Goal: Check status: Check status

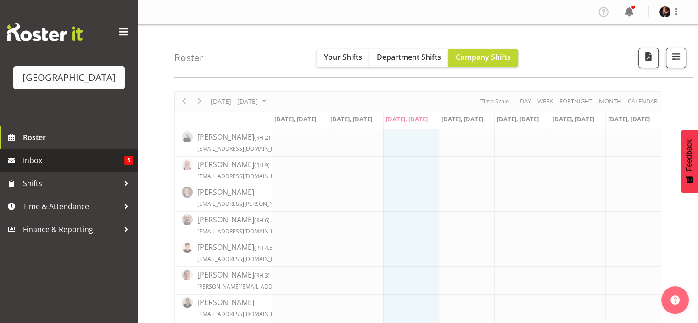
click at [38, 167] on span "Inbox" at bounding box center [73, 160] width 101 height 14
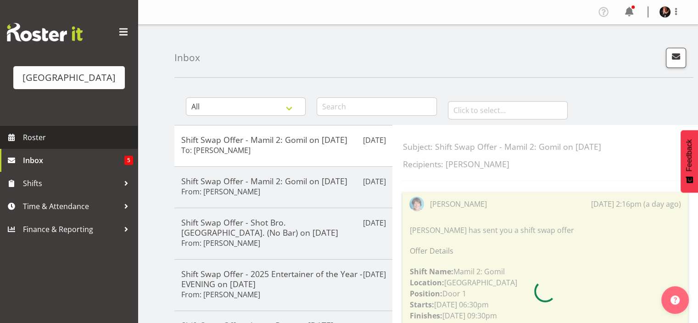
click at [38, 144] on span "Roster" at bounding box center [78, 137] width 110 height 14
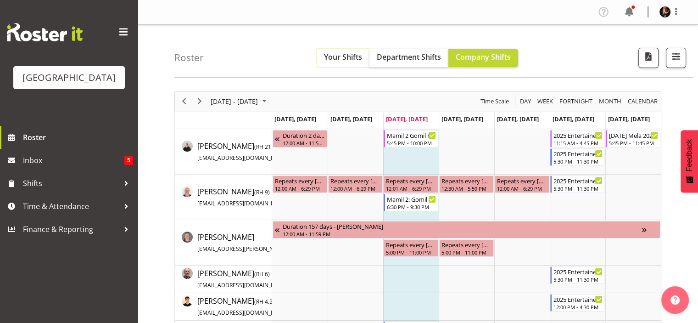
click at [334, 58] on span "Your Shifts" at bounding box center [343, 57] width 38 height 10
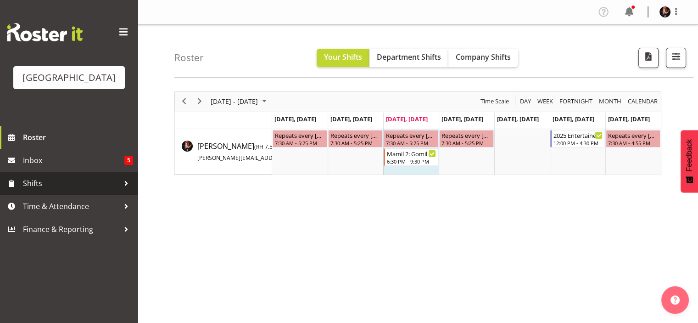
click at [30, 190] on span "Shifts" at bounding box center [71, 183] width 96 height 14
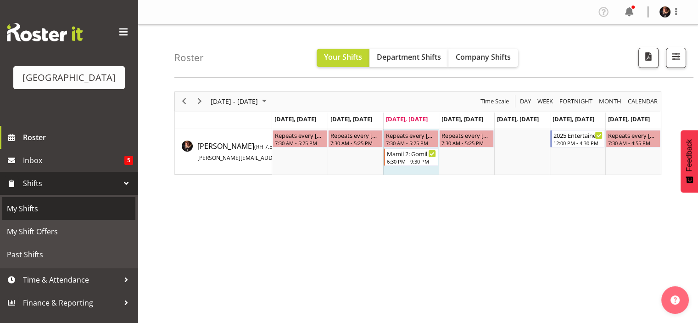
click at [31, 215] on span "My Shifts" at bounding box center [69, 209] width 124 height 14
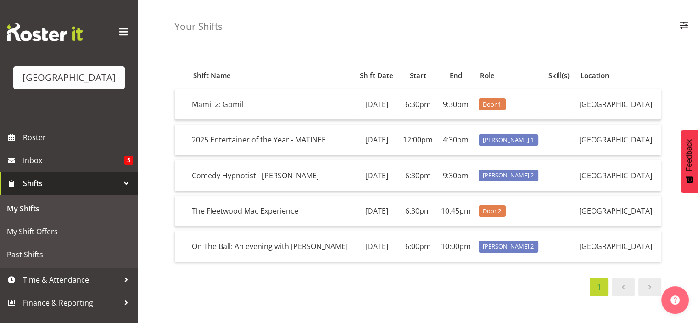
scroll to position [35, 0]
